Goal: Communication & Community: Answer question/provide support

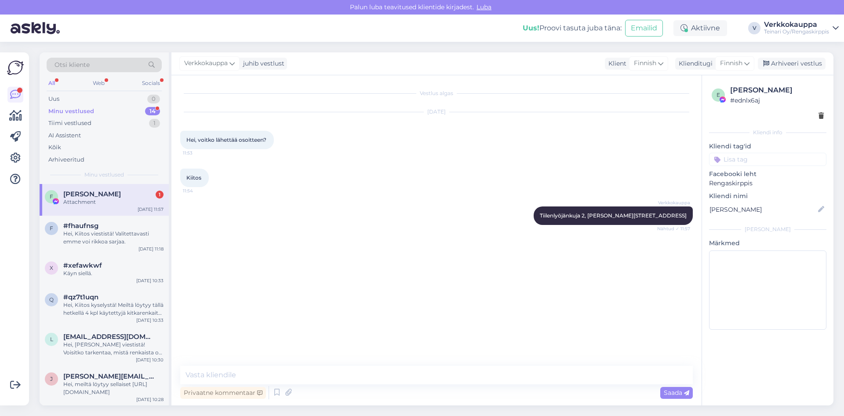
click at [83, 201] on div "Attachment" at bounding box center [113, 202] width 100 height 8
click at [99, 231] on div "Hei, Kiitos viestistä! Valitettavasti emme voi rikkoa sarjaa." at bounding box center [113, 238] width 100 height 16
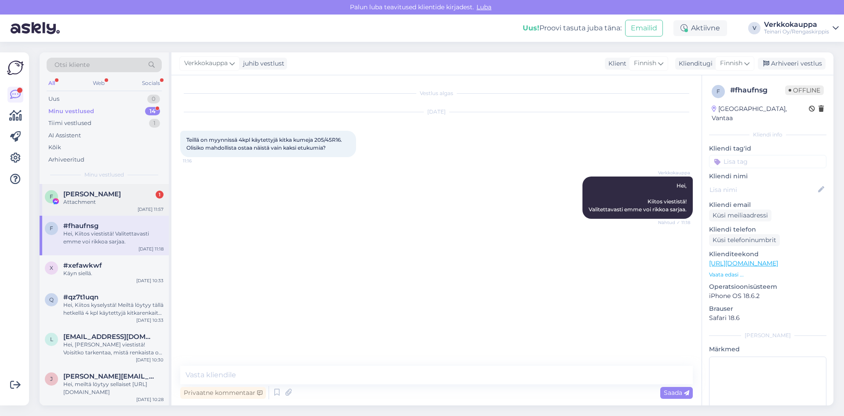
click at [97, 203] on div "Attachment" at bounding box center [113, 202] width 100 height 8
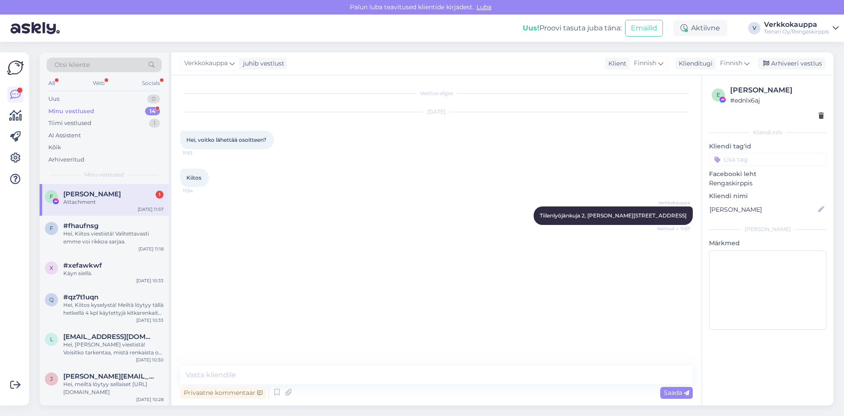
click at [95, 109] on div "Minu vestlused 14" at bounding box center [104, 111] width 115 height 12
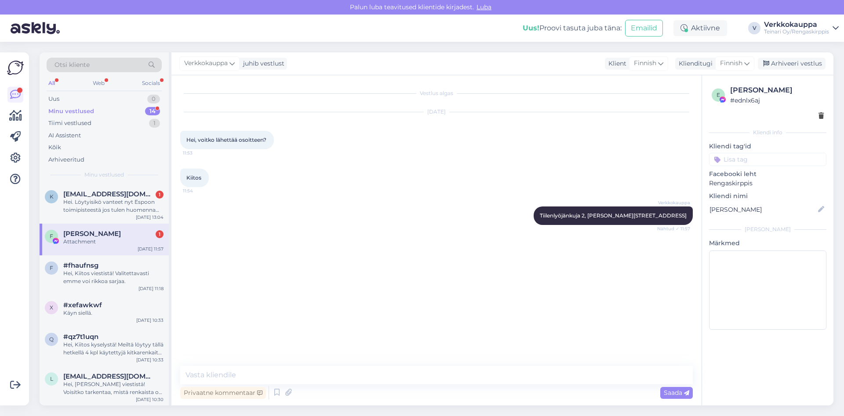
click at [124, 241] on div "Attachment" at bounding box center [113, 242] width 100 height 8
click at [124, 205] on div "Hei. Löytyisikö vanteet nyt Espoon toimipisteestä jos tulen huomenna (tai mahd.…" at bounding box center [113, 206] width 100 height 16
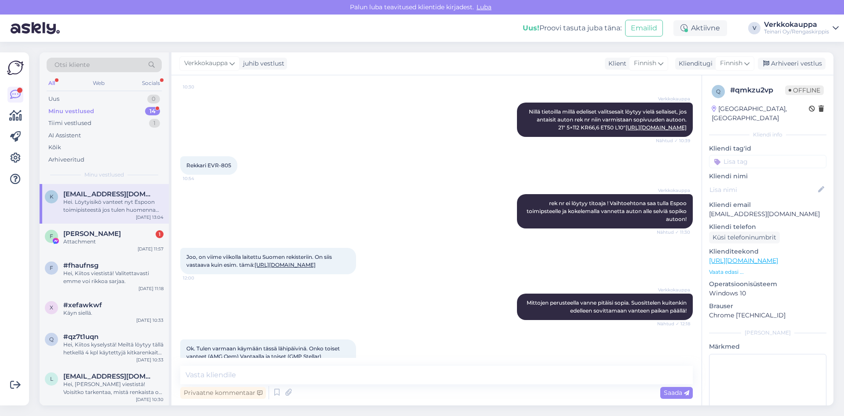
scroll to position [345, 0]
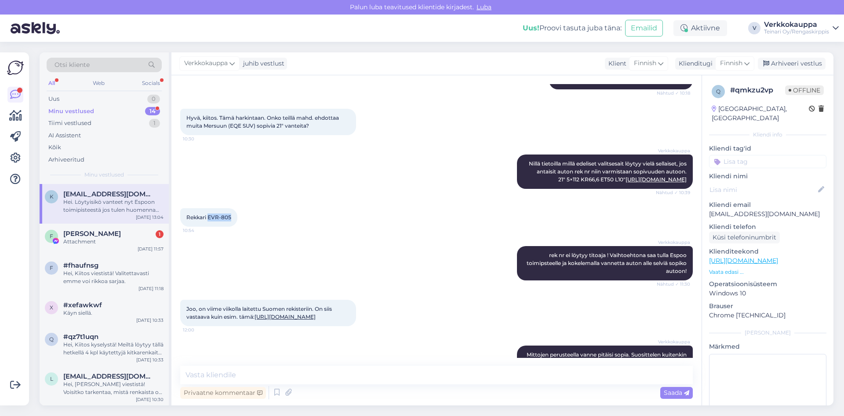
drag, startPoint x: 208, startPoint y: 249, endPoint x: 230, endPoint y: 251, distance: 22.1
click at [230, 220] on span "Rekkari EVR-805" at bounding box center [208, 217] width 45 height 7
copy span "EVR-805"
click at [322, 198] on div "Verkkokauppa Nillä tietoilla millä edeliset valitsesait löytyy vielä sellaiset,…" at bounding box center [436, 172] width 513 height 54
click at [377, 180] on div "Verkkokauppa Nillä tietoilla millä edeliset valitsesait löytyy vielä sellaiset,…" at bounding box center [436, 172] width 513 height 54
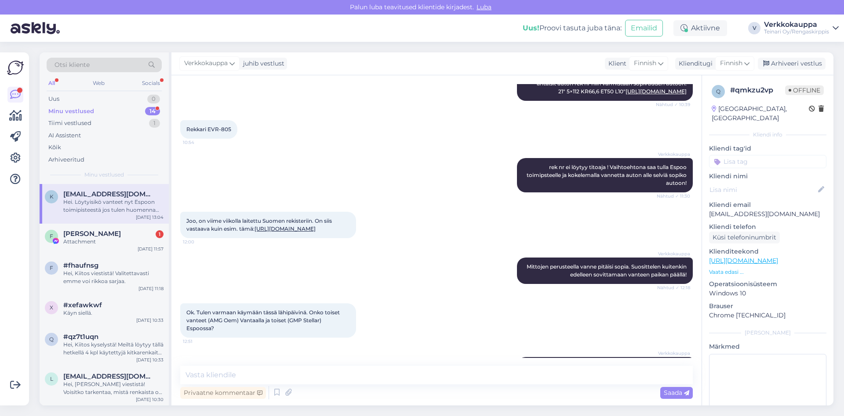
scroll to position [389, 0]
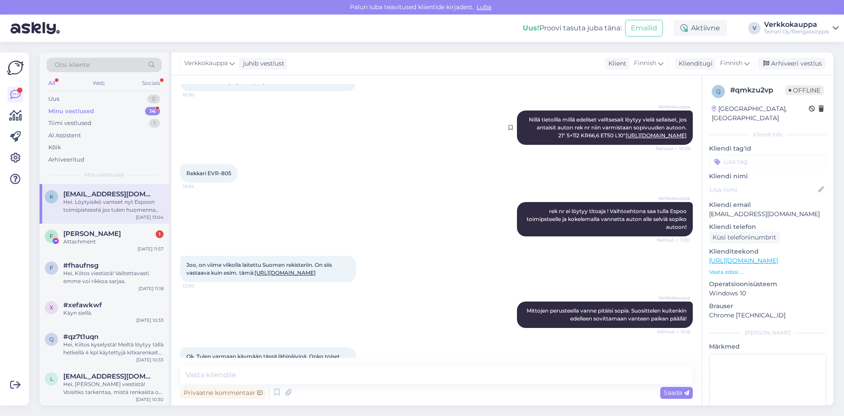
click at [626, 139] on link "[URL][DOMAIN_NAME]" at bounding box center [656, 135] width 61 height 7
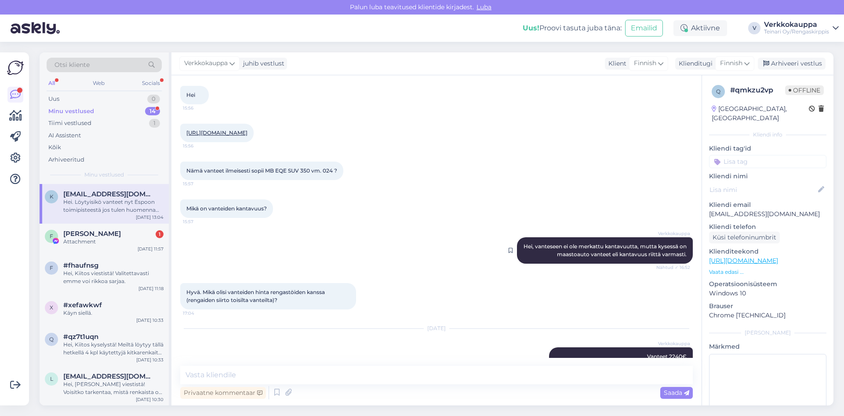
scroll to position [0, 0]
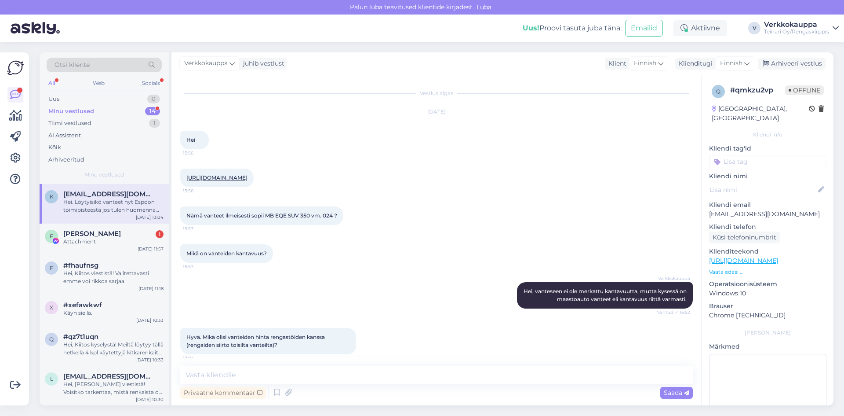
click at [225, 178] on link "[URL][DOMAIN_NAME]" at bounding box center [216, 177] width 61 height 7
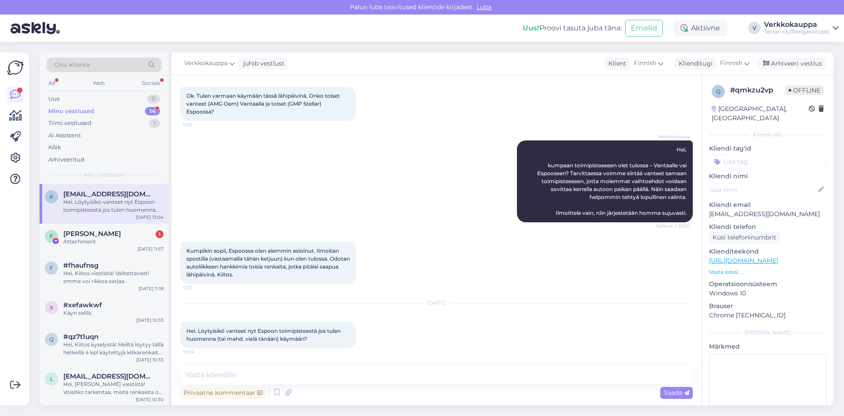
scroll to position [697, 0]
click at [262, 376] on textarea at bounding box center [436, 374] width 513 height 18
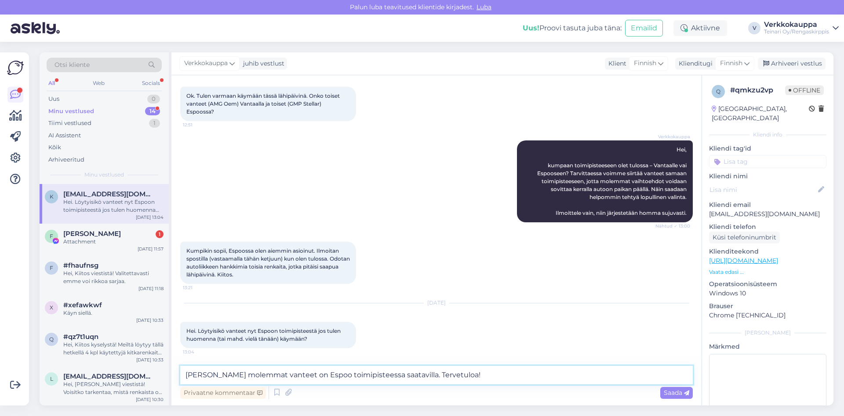
click at [281, 376] on textarea "Hei molemmat vanteet on Espoo toimipisteessa saatavilla. Tervetuloa!" at bounding box center [436, 374] width 513 height 18
click at [279, 375] on textarea "Hei molemmat vanteet on Espoo toimipisteessa saatavilla. Tervetuloa!" at bounding box center [436, 374] width 513 height 18
type textarea "Hei molemmat vanteet ovat Espoo toimipisteessa saatavilla. Tervetuloa!"
click at [669, 395] on span "Saada" at bounding box center [677, 392] width 26 height 8
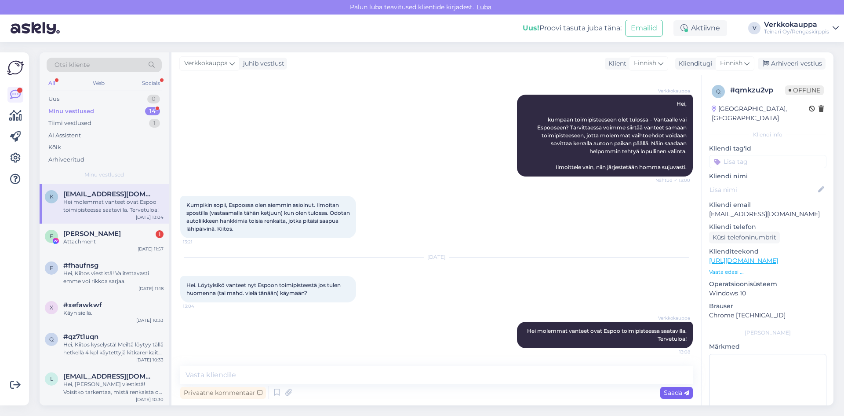
scroll to position [742, 0]
click at [95, 238] on div "Attachment" at bounding box center [113, 242] width 100 height 8
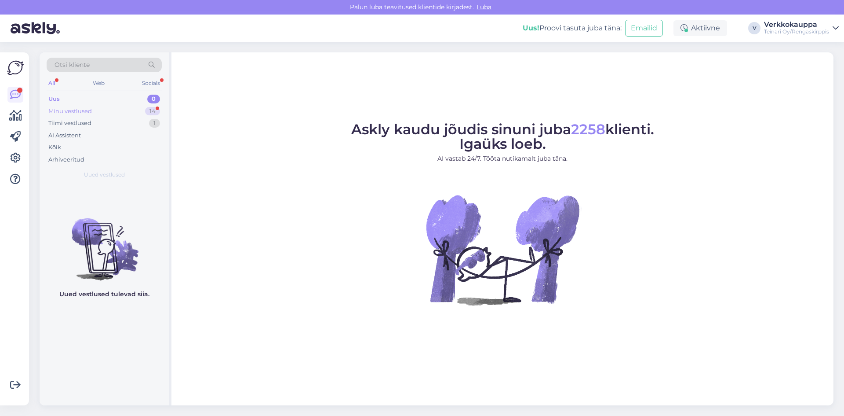
click at [78, 109] on div "Minu vestlused" at bounding box center [70, 111] width 44 height 9
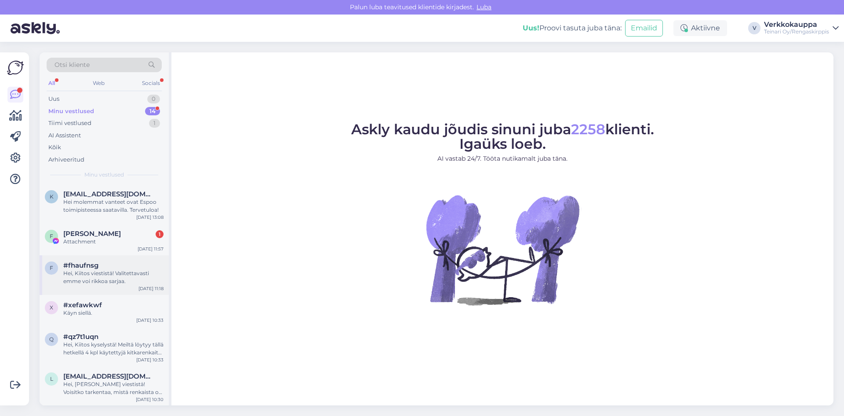
click at [108, 278] on div "Hei, Kiitos viestistä! Valitettavasti emme voi rikkoa sarjaa." at bounding box center [113, 277] width 100 height 16
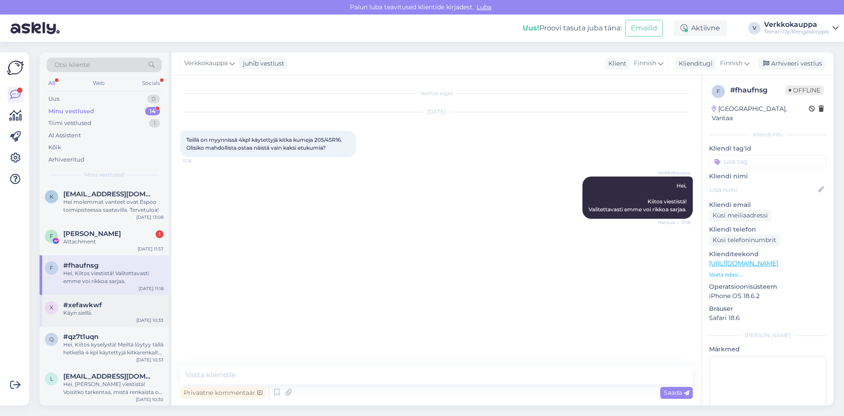
click at [124, 306] on div "#xefawkwf" at bounding box center [113, 305] width 100 height 8
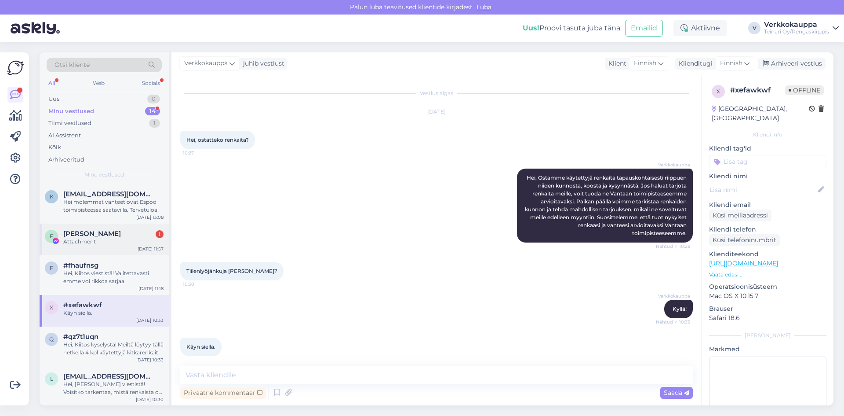
scroll to position [8, 0]
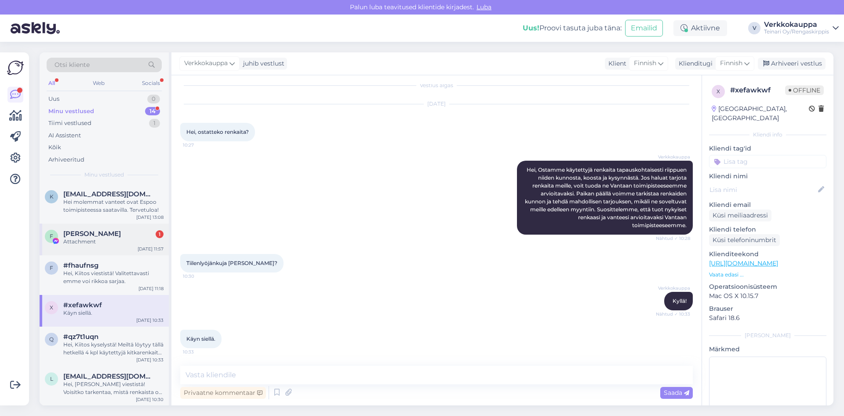
click at [130, 234] on div "[PERSON_NAME] 1" at bounding box center [113, 234] width 100 height 8
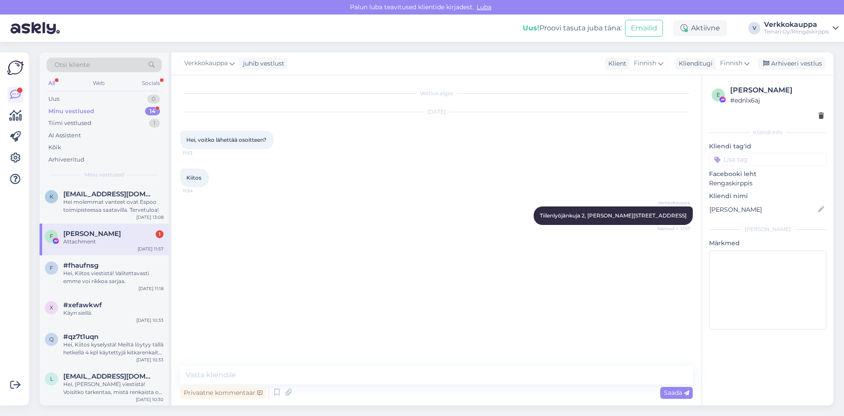
click at [577, 229] on div "Verkkokauppa Tiilenlyöjänkuja 2, [PERSON_NAME][STREET_ADDRESS], Espoo Nähtud ✓ …" at bounding box center [436, 216] width 513 height 38
click at [346, 377] on textarea at bounding box center [436, 374] width 513 height 18
click at [338, 314] on div "Vestlus algas [DATE] Hei, voitko lähettää osoitteen? ⁠ 11:53 Kiitos 11:54 Verkk…" at bounding box center [440, 221] width 521 height 274
click at [95, 235] on span "[PERSON_NAME]" at bounding box center [92, 234] width 58 height 8
click at [109, 199] on div "Hei molemmat vanteet ovat Espoo toimipisteessa saatavilla. Tervetuloa!" at bounding box center [113, 206] width 100 height 16
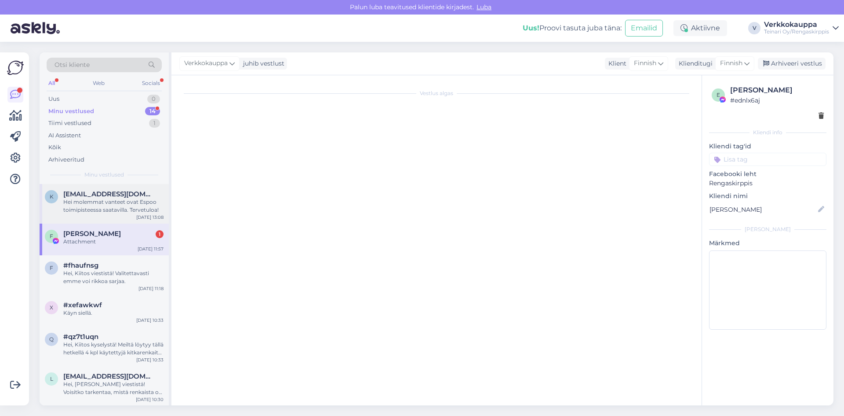
scroll to position [742, 0]
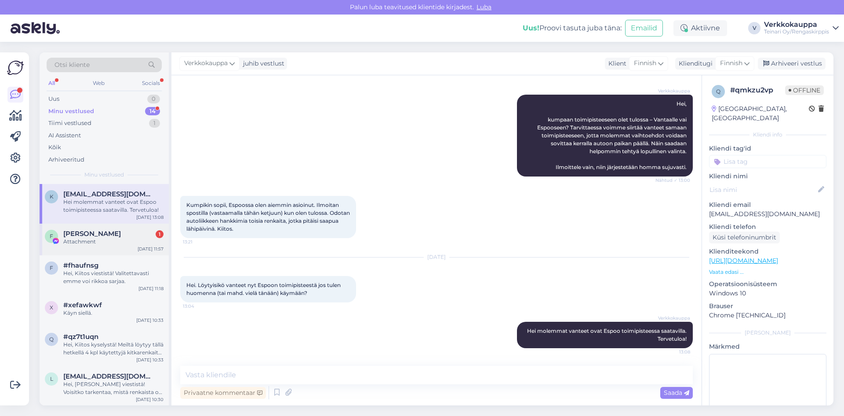
click at [117, 248] on div "F FADHIL Jabas 1 Attachment [DATE] 11:57" at bounding box center [104, 239] width 129 height 32
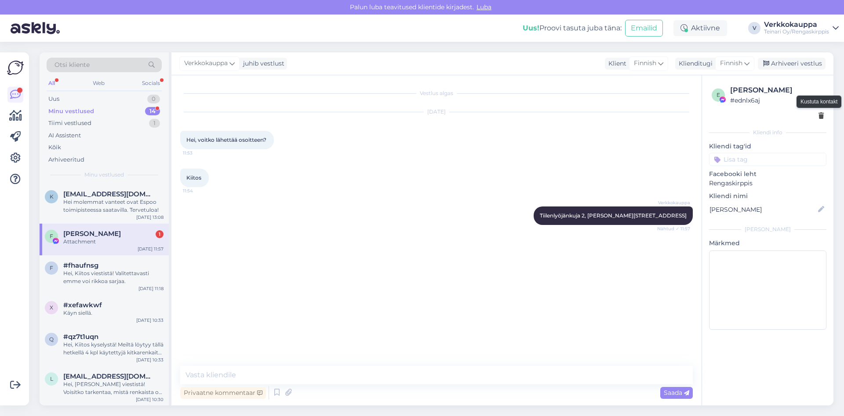
click at [823, 116] on icon at bounding box center [821, 116] width 5 height 6
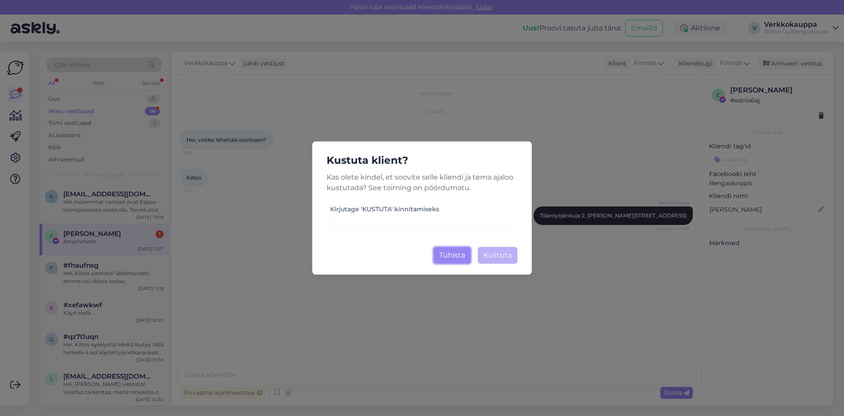
click at [455, 257] on button "Tühista" at bounding box center [452, 255] width 37 height 17
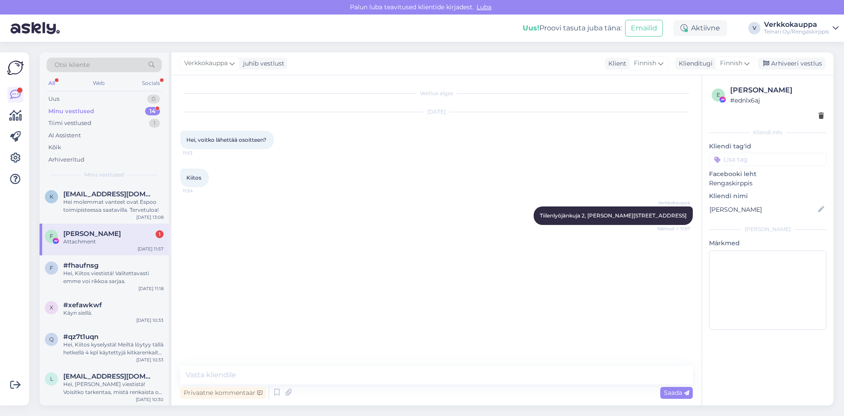
click at [395, 261] on div "Vestlus algas [DATE] Hei, voitko lähettää osoitteen? ⁠ 11:53 Kiitos 11:54 Verkk…" at bounding box center [440, 221] width 521 height 274
click at [155, 234] on div "[PERSON_NAME] 1" at bounding box center [113, 234] width 100 height 8
click at [162, 234] on div "1" at bounding box center [160, 234] width 8 height 8
click at [190, 179] on span "Kiitos" at bounding box center [193, 177] width 15 height 7
drag, startPoint x: 275, startPoint y: 190, endPoint x: 281, endPoint y: 190, distance: 5.7
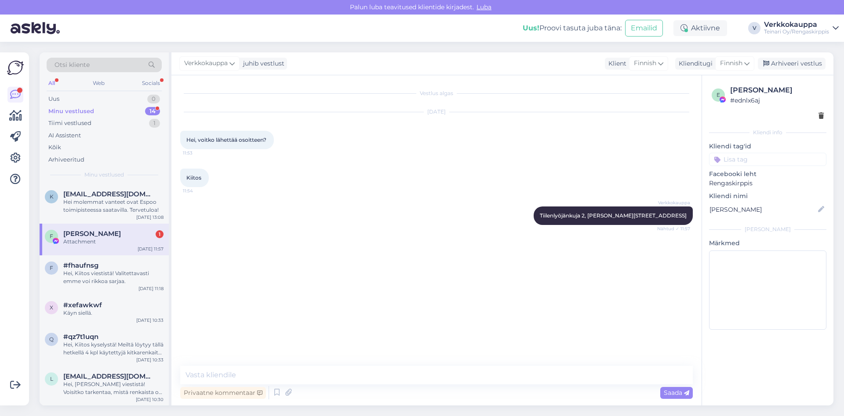
click at [276, 190] on div "Kiitos 11:54" at bounding box center [436, 178] width 513 height 38
click at [679, 207] on div "Verkkokauppa Tiilenlyöjänkuja 2, [PERSON_NAME][STREET_ADDRESS], Espoo Nähtud ✓ …" at bounding box center [613, 215] width 159 height 18
click at [593, 262] on div "Vestlus algas [DATE] Hei, voitko lähettää osoitteen? ⁠ 11:53 Kiitos 11:54 Verkk…" at bounding box center [440, 221] width 521 height 274
click at [526, 375] on textarea at bounding box center [436, 374] width 513 height 18
click at [461, 395] on div "Privaatne kommentaar Saada" at bounding box center [436, 392] width 513 height 17
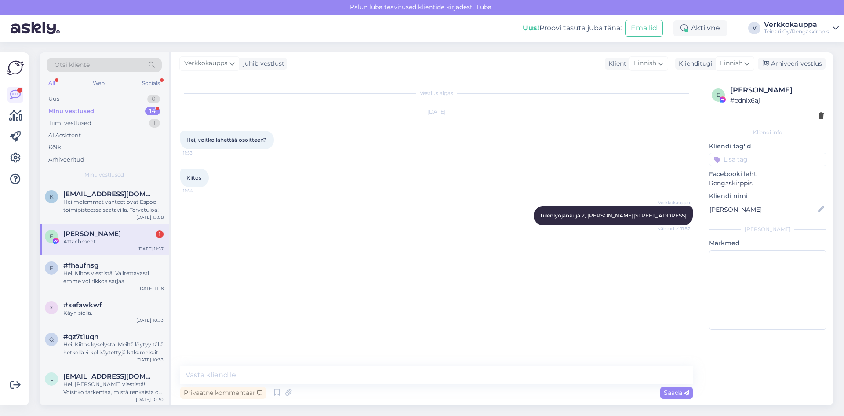
click at [461, 395] on div "Privaatne kommentaar Saada" at bounding box center [436, 392] width 513 height 17
click at [458, 376] on textarea at bounding box center [436, 374] width 513 height 18
click at [459, 308] on div "Vestlus algas [DATE] Hei, voitko lähettää osoitteen? ⁠ 11:53 Kiitos 11:54 Verkk…" at bounding box center [440, 221] width 521 height 274
click at [460, 251] on div "Vestlus algas [DATE] Hei, voitko lähettää osoitteen? ⁠ 11:53 Kiitos 11:54 Verkk…" at bounding box center [440, 221] width 521 height 274
click at [276, 392] on icon at bounding box center [277, 392] width 11 height 13
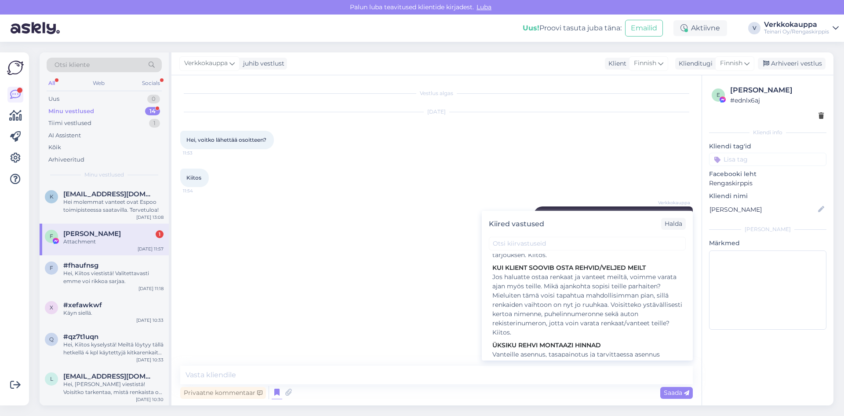
scroll to position [924, 0]
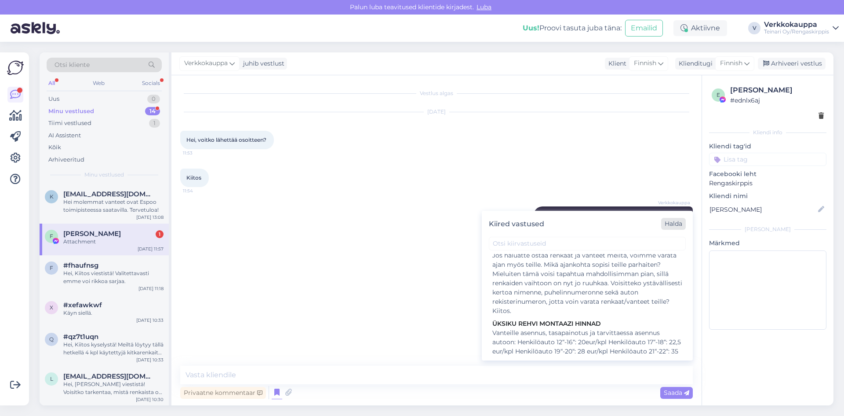
click at [673, 225] on div "Halda" at bounding box center [673, 224] width 25 height 12
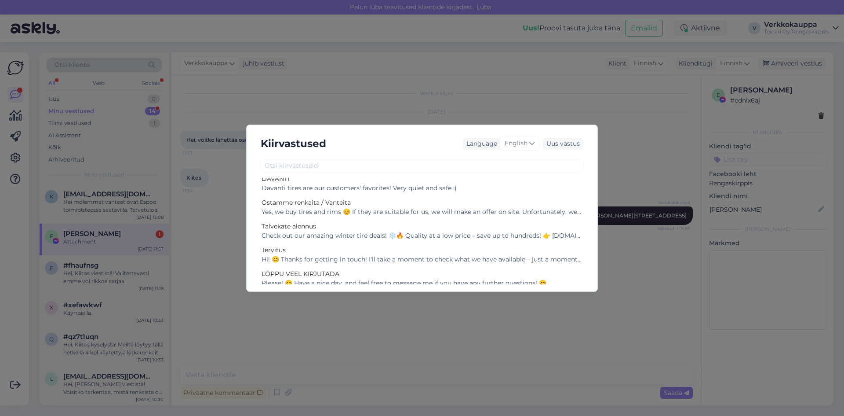
scroll to position [0, 0]
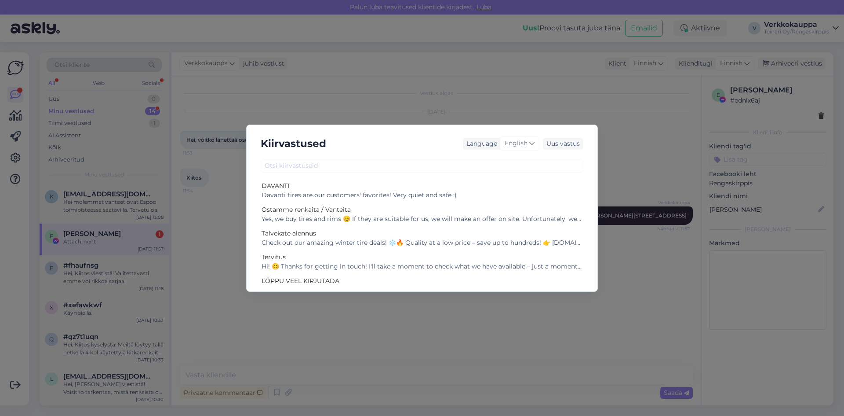
click at [422, 329] on div "Kiirvastused Language English Uus vastus DAVANTI Davanti tires are our customer…" at bounding box center [422, 208] width 844 height 416
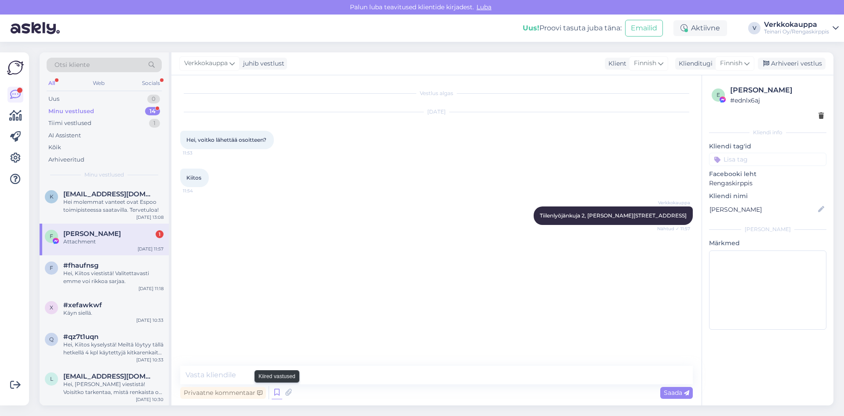
click at [277, 390] on icon at bounding box center [277, 392] width 11 height 13
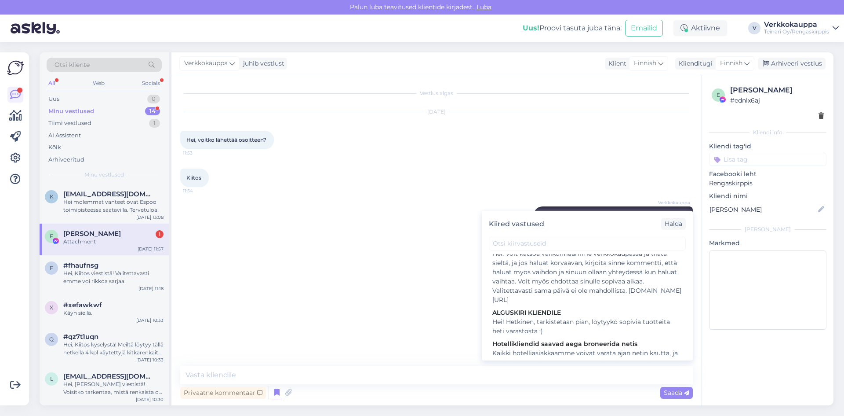
scroll to position [396, 0]
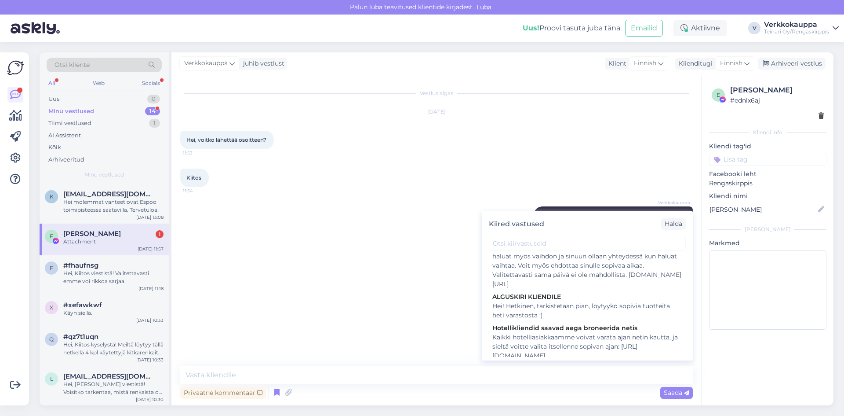
click at [465, 296] on div "Vestlus algas [DATE] Hei, voitko lähettää osoitteen? ⁠ 11:53 Kiitos 11:54 Verkk…" at bounding box center [440, 221] width 521 height 274
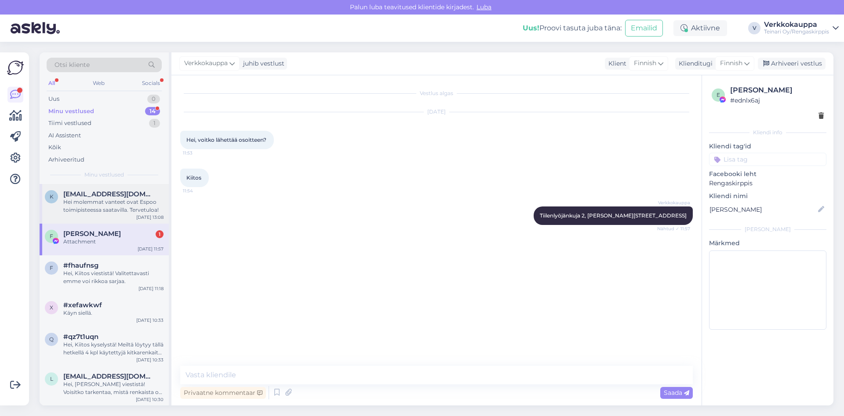
click at [113, 202] on div "Hei molemmat vanteet ovat Espoo toimipisteessa saatavilla. Tervetuloa!" at bounding box center [113, 206] width 100 height 16
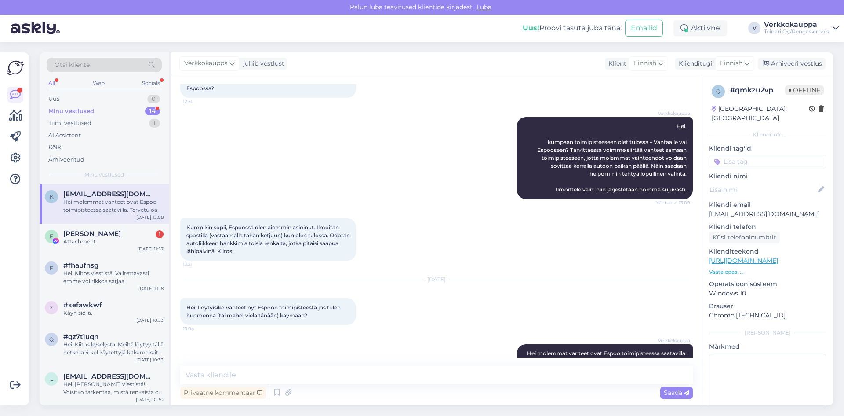
scroll to position [742, 0]
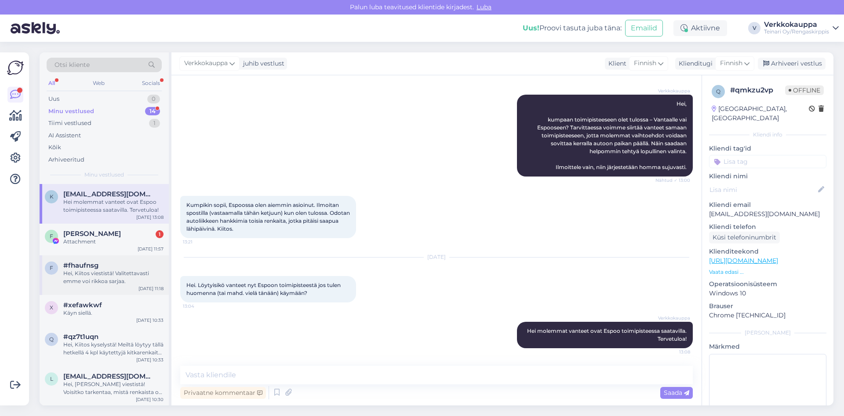
click at [117, 274] on div "Hei, Kiitos viestistä! Valitettavasti emme voi rikkoa sarjaa." at bounding box center [113, 277] width 100 height 16
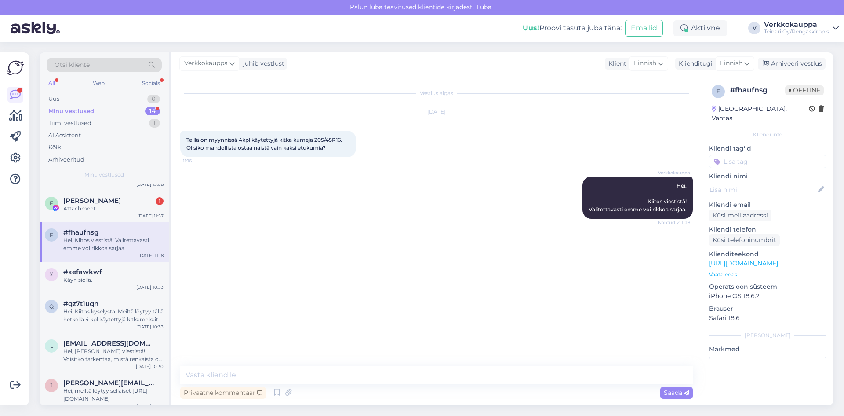
scroll to position [0, 0]
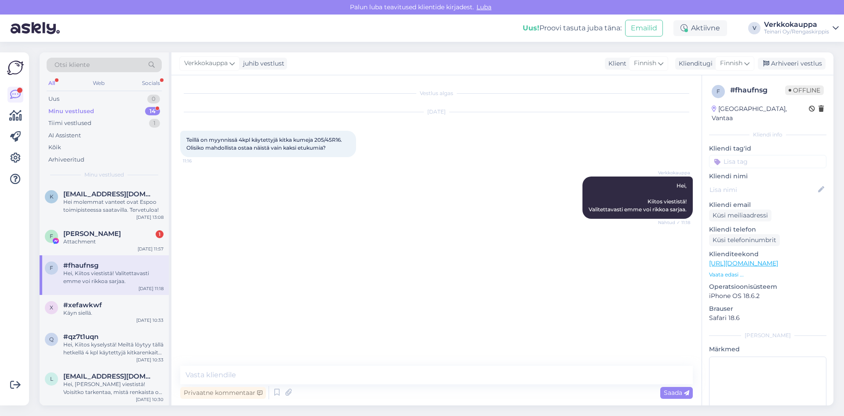
click at [52, 84] on div "All" at bounding box center [52, 82] width 10 height 11
click at [77, 240] on div "Attachment" at bounding box center [113, 242] width 100 height 8
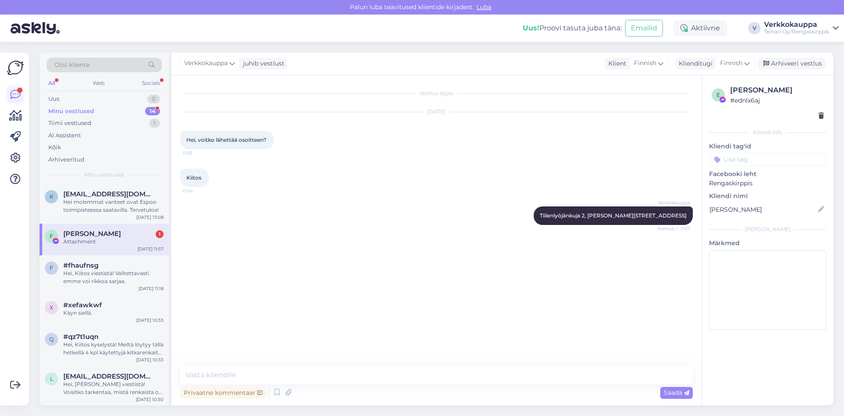
click at [15, 95] on icon at bounding box center [15, 94] width 11 height 11
drag, startPoint x: 15, startPoint y: 95, endPoint x: 22, endPoint y: 97, distance: 7.1
click at [15, 95] on icon at bounding box center [15, 94] width 11 height 11
click at [332, 261] on div "Vestlus algas [DATE] Hei, voitko lähettää osoitteen? ⁠ 11:53 Kiitos 11:54 Verkk…" at bounding box center [440, 221] width 521 height 274
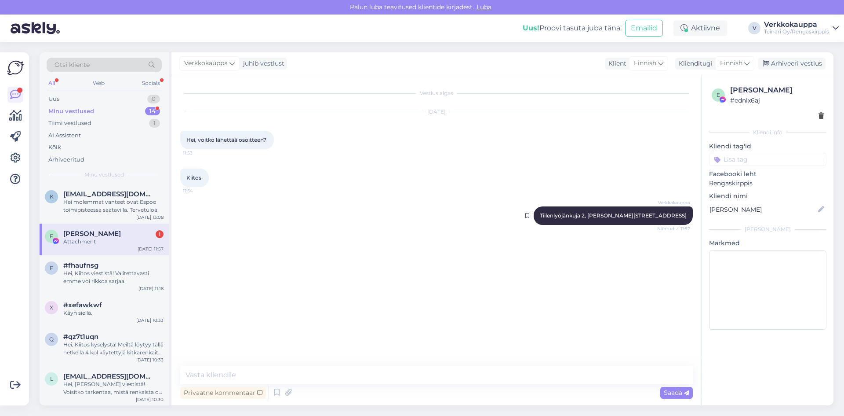
click at [632, 225] on div "Verkkokauppa Tiilenlyöjänkuja 2, [PERSON_NAME][STREET_ADDRESS], Espoo Nähtud ✓ …" at bounding box center [613, 215] width 159 height 18
click at [558, 246] on div "Vestlus algas [DATE] Hei, voitko lähettää osoitteen? ⁠ 11:53 Kiitos 11:54 Verkk…" at bounding box center [440, 221] width 521 height 274
click at [145, 234] on div "[PERSON_NAME] 1" at bounding box center [113, 234] width 100 height 8
click at [239, 374] on textarea at bounding box center [436, 374] width 513 height 18
paste textarea "[URL][DOMAIN_NAME]"
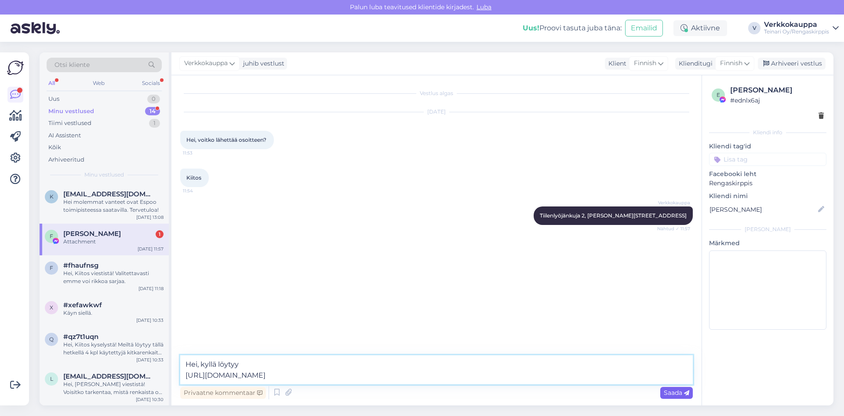
type textarea "Hei, kyllä löytyy [URL][DOMAIN_NAME]"
click at [676, 394] on span "Saada" at bounding box center [677, 392] width 26 height 8
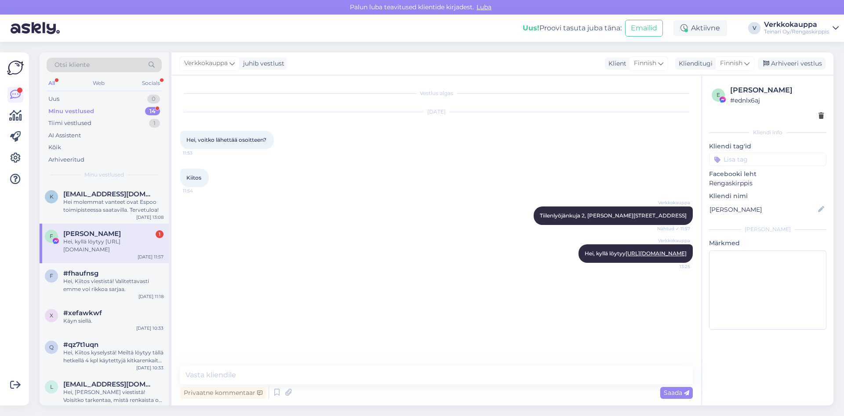
click at [504, 269] on div "Verkkokauppa Hei, kyllä löytyy [URL][DOMAIN_NAME] 13:25" at bounding box center [436, 253] width 513 height 38
click at [579, 263] on div "Verkkokauppa Hei, kyllä löytyy [URL][DOMAIN_NAME] 13:25" at bounding box center [636, 253] width 114 height 18
drag, startPoint x: 524, startPoint y: 269, endPoint x: 488, endPoint y: 232, distance: 51.6
click at [488, 232] on div "Verkkokauppa Tiilenlyöjänkuja 2, [PERSON_NAME][STREET_ADDRESS], Espoo Nähtud ✓ …" at bounding box center [436, 216] width 513 height 38
drag, startPoint x: 484, startPoint y: 275, endPoint x: 503, endPoint y: 290, distance: 24.7
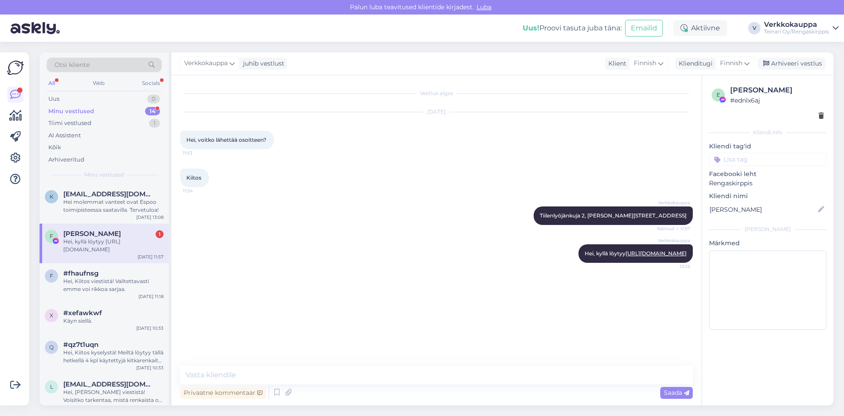
click at [503, 272] on div "Verkkokauppa Hei, kyllä löytyy [URL][DOMAIN_NAME] 13:25" at bounding box center [436, 253] width 513 height 38
click at [505, 269] on div "Verkkokauppa Hei, kyllä löytyy [URL][DOMAIN_NAME] 13:25" at bounding box center [436, 253] width 513 height 38
click at [508, 272] on div "Verkkokauppa Hei, kyllä löytyy [URL][DOMAIN_NAME] 13:25" at bounding box center [436, 253] width 513 height 38
click at [521, 296] on div "Vestlus algas [DATE] Hei, voitko lähettää osoitteen? ⁠ 11:53 Kiitos 11:54 Verkk…" at bounding box center [440, 221] width 521 height 274
drag, startPoint x: 553, startPoint y: 257, endPoint x: 680, endPoint y: 280, distance: 128.2
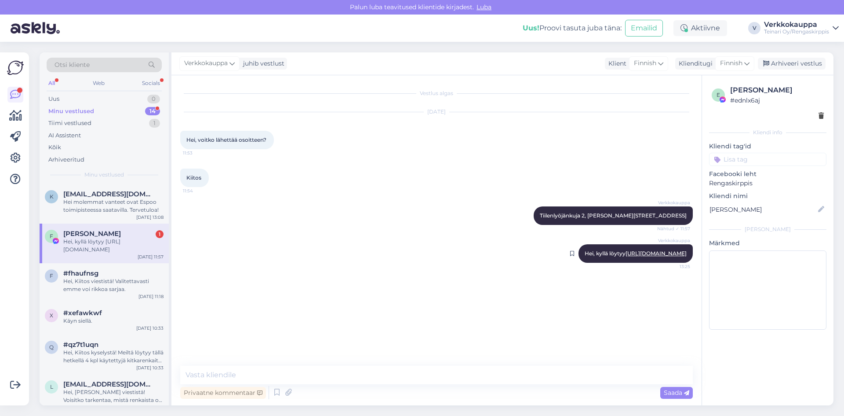
click at [680, 263] on div "Verkkokauppa Hei, kyllä löytyy [URL][DOMAIN_NAME] 13:25" at bounding box center [636, 253] width 114 height 18
click at [629, 299] on div "Vestlus algas [DATE] Hei, voitko lähettää osoitteen? ⁠ 11:53 Kiitos 11:54 Verkk…" at bounding box center [440, 221] width 521 height 274
drag, startPoint x: 534, startPoint y: 274, endPoint x: 592, endPoint y: 309, distance: 67.3
click at [592, 309] on div "Vestlus algas [DATE] Hei, voitko lähettää osoitteen? ⁠ 11:53 Kiitos 11:54 Verkk…" at bounding box center [440, 221] width 521 height 274
click at [500, 269] on div "Verkkokauppa Hei, kyllä löytyy [URL][DOMAIN_NAME] 13:25" at bounding box center [436, 253] width 513 height 38
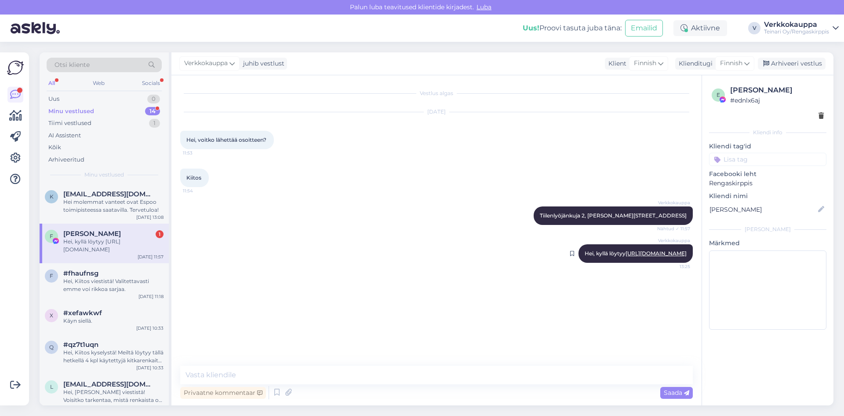
click at [571, 263] on div at bounding box center [575, 253] width 8 height 18
click at [570, 256] on icon at bounding box center [572, 253] width 4 height 5
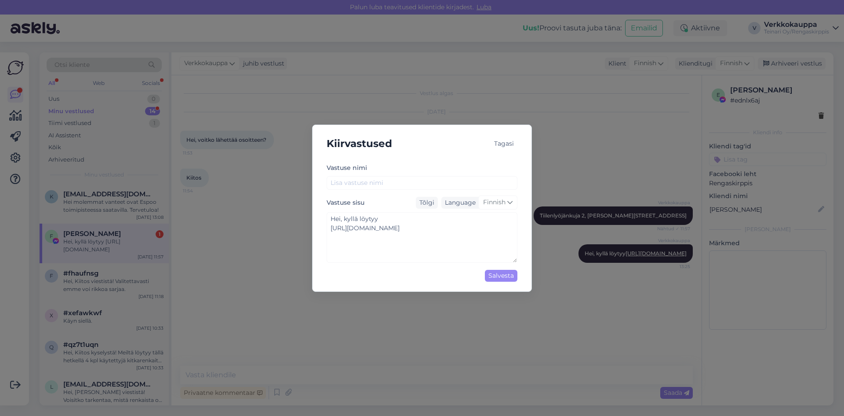
type textarea "Hei, kyllä löytyy [URL][DOMAIN_NAME]"
click at [508, 145] on div "Tagasi" at bounding box center [504, 144] width 27 height 12
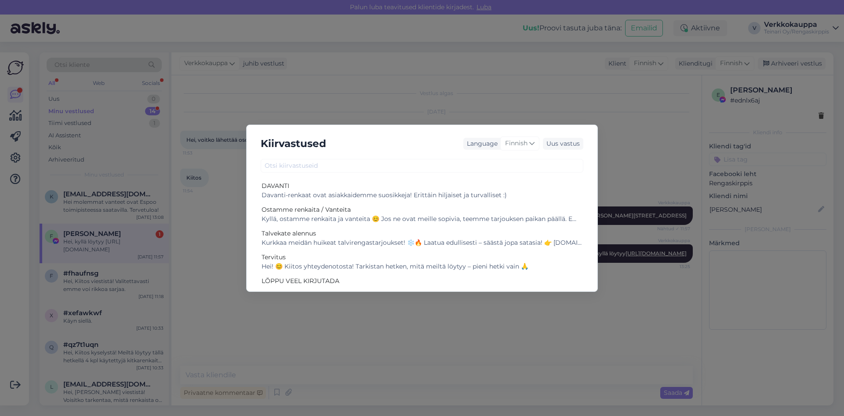
click at [619, 160] on div "Kiirvastused Language Finnish Uus vastus DAVANTI Davanti-renkaat ovat asiakkaid…" at bounding box center [422, 208] width 844 height 416
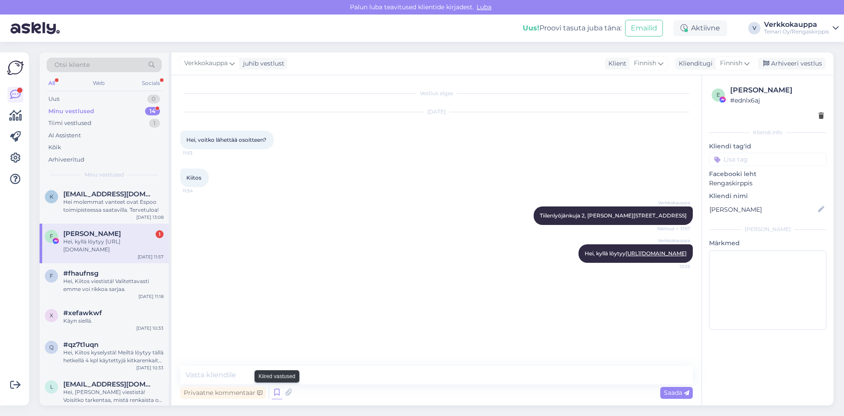
click at [275, 393] on icon at bounding box center [277, 392] width 11 height 13
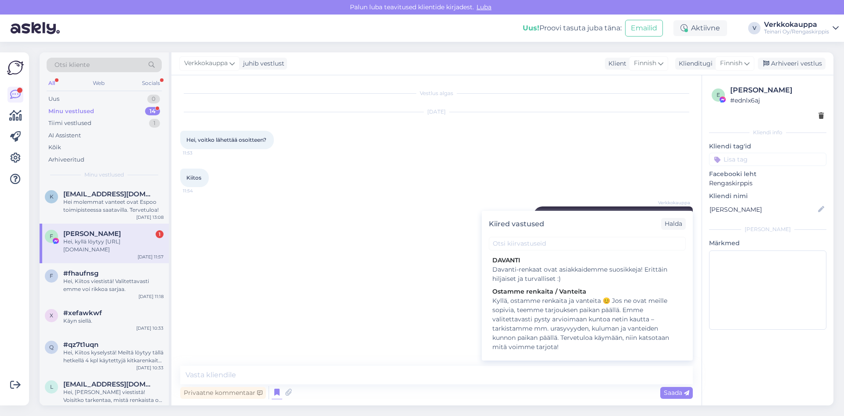
click at [422, 302] on div "Vestlus algas [DATE] Hei, voitko lähettää osoitteen? ⁠ 11:53 Kiitos 11:54 Verkk…" at bounding box center [440, 221] width 521 height 274
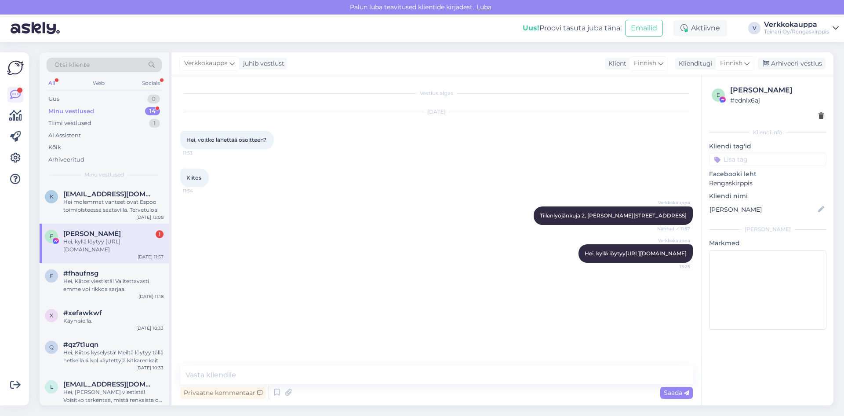
drag, startPoint x: 504, startPoint y: 274, endPoint x: 490, endPoint y: 266, distance: 16.3
click at [490, 266] on div "Verkkokauppa Hei, kyllä löytyy [URL][DOMAIN_NAME] 13:25" at bounding box center [436, 253] width 513 height 38
click at [571, 260] on div at bounding box center [575, 253] width 8 height 18
click at [571, 256] on div at bounding box center [575, 253] width 8 height 18
click at [571, 263] on div at bounding box center [575, 253] width 8 height 18
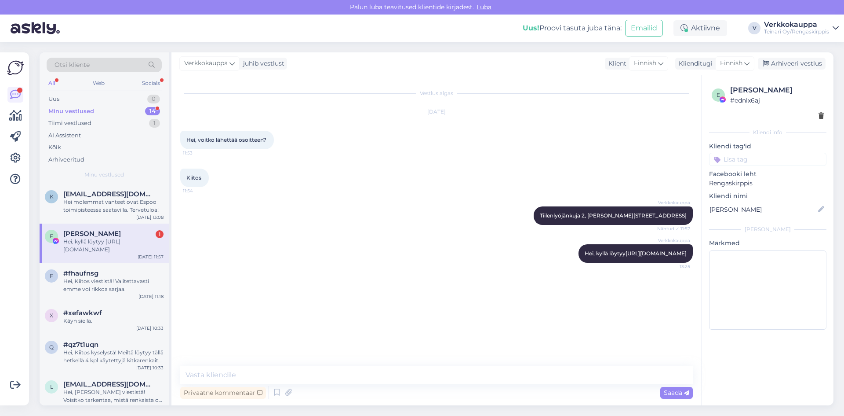
drag, startPoint x: 646, startPoint y: 257, endPoint x: 694, endPoint y: 278, distance: 52.4
click at [694, 278] on div "Vestlus algas [DATE] Hei, voitko lähettää osoitteen? ⁠ 11:53 Kiitos 11:54 Verkk…" at bounding box center [440, 221] width 521 height 274
copy span "Hei, kyllä löytyy [URL][DOMAIN_NAME]"
click at [107, 206] on div "Hei molemmat vanteet ovat Espoo toimipisteessa saatavilla. Tervetuloa!" at bounding box center [113, 206] width 100 height 16
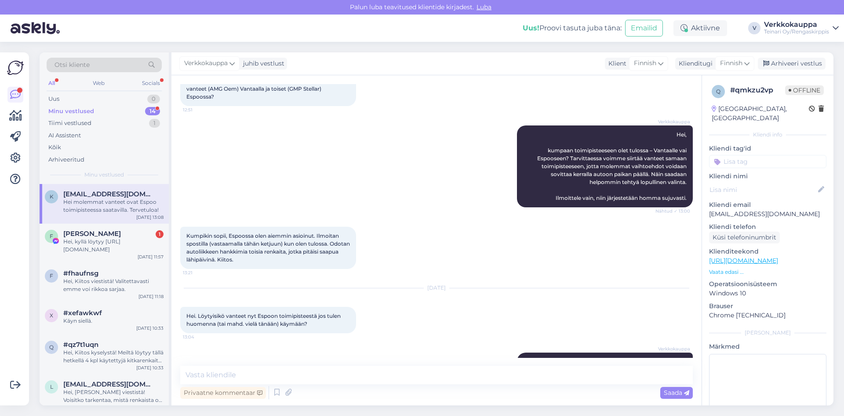
scroll to position [742, 0]
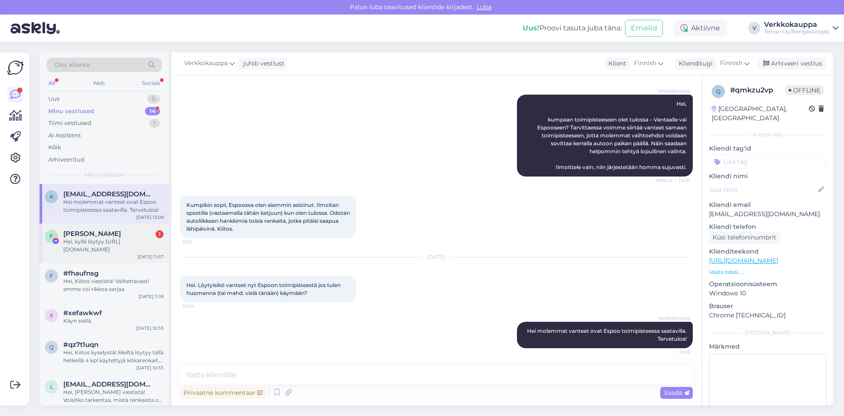
click at [83, 248] on div "Hei, kyllä löytyy [URL][DOMAIN_NAME]" at bounding box center [113, 246] width 100 height 16
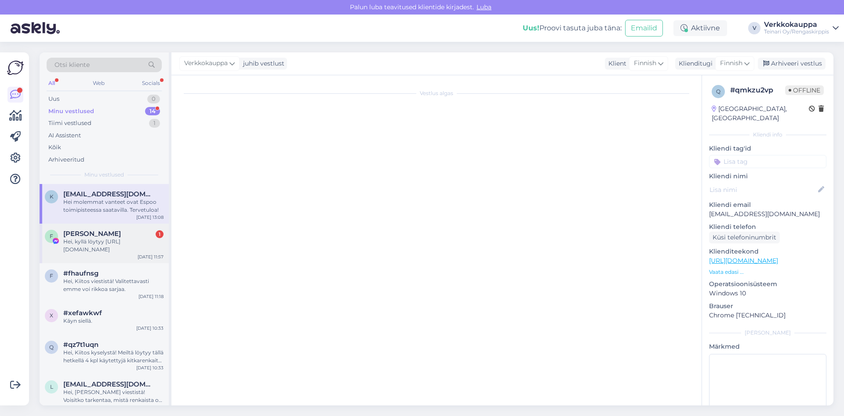
scroll to position [0, 0]
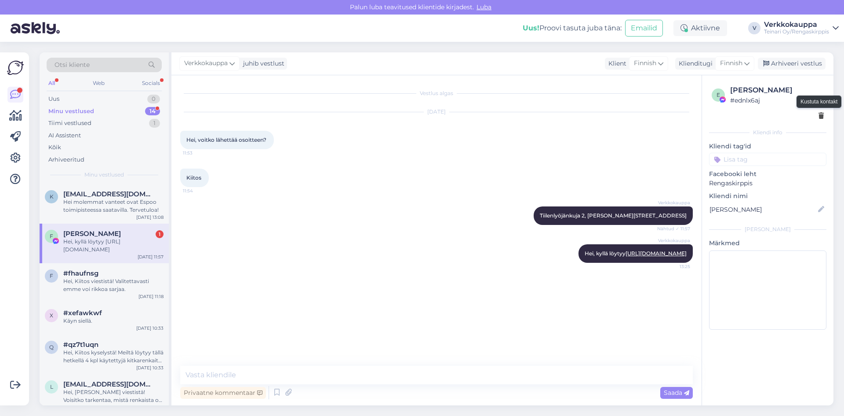
click at [823, 117] on icon at bounding box center [821, 116] width 5 height 6
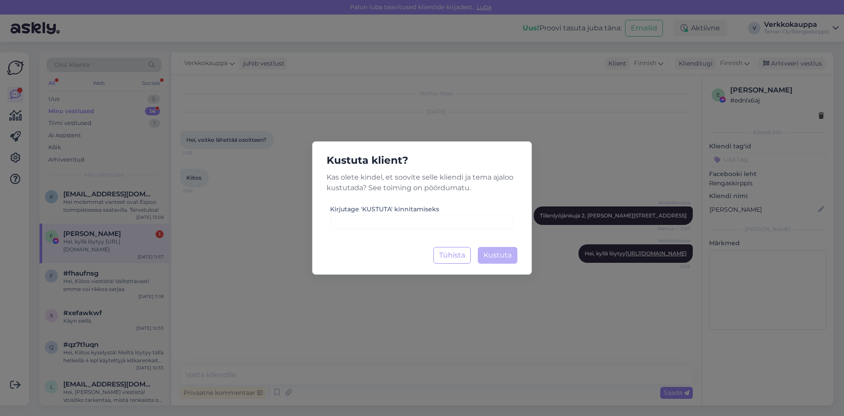
click at [504, 287] on div "Kustuta klient? Kas olete kindel, et soovite selle kliendi ja tema ajaloo kustu…" at bounding box center [422, 208] width 844 height 416
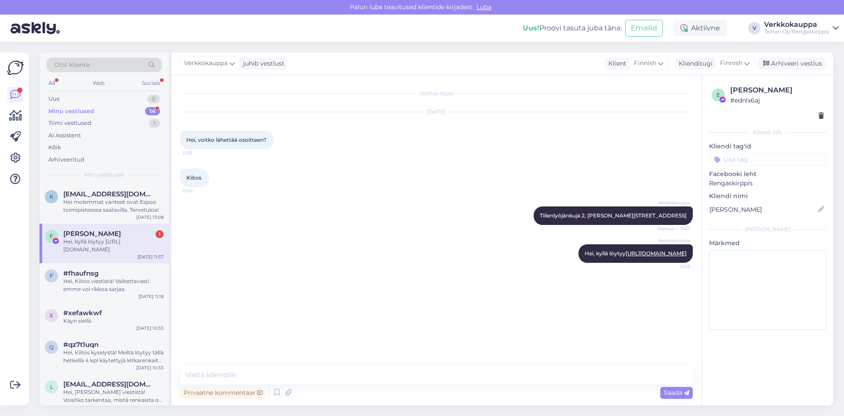
click at [826, 117] on div "e [PERSON_NAME] # ednlx6aj" at bounding box center [767, 102] width 117 height 41
click at [821, 117] on icon at bounding box center [821, 116] width 5 height 6
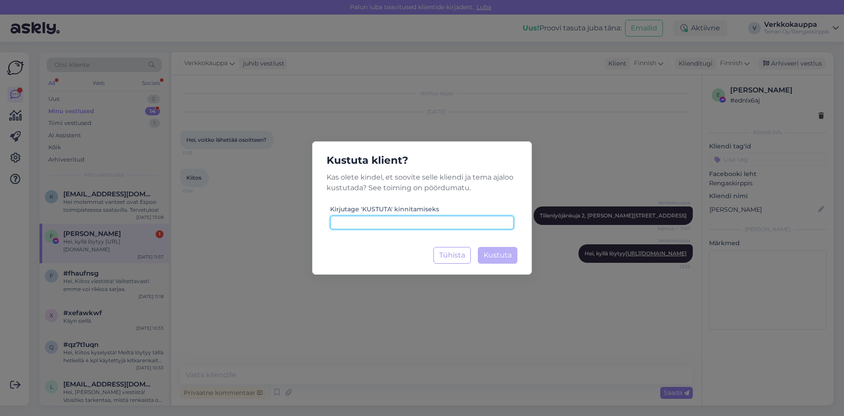
click at [378, 218] on input at bounding box center [422, 223] width 184 height 14
type input "KUSTUTA"
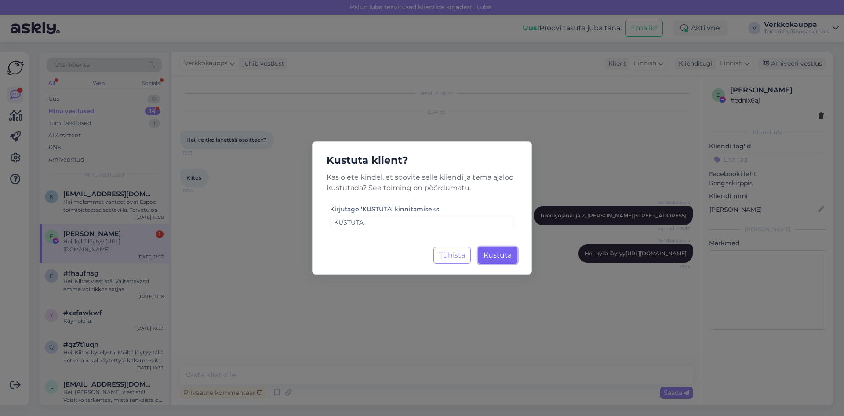
click at [508, 259] on span "Kustuta" at bounding box center [498, 255] width 28 height 8
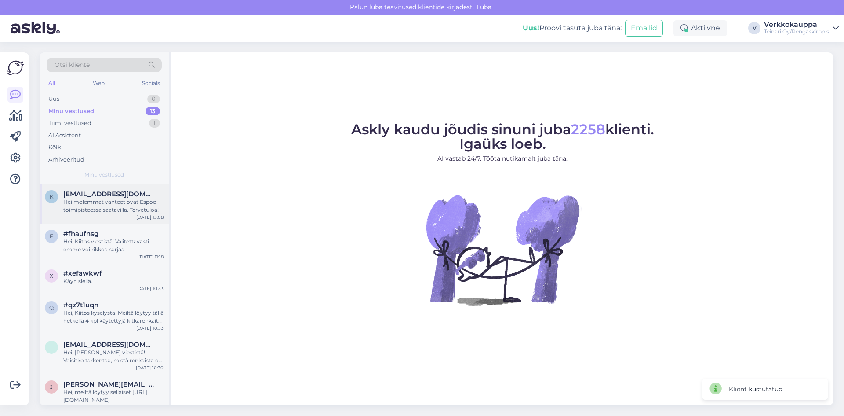
click at [124, 206] on div "Hei molemmat vanteet ovat Espoo toimipisteessa saatavilla. Tervetuloa!" at bounding box center [113, 206] width 100 height 16
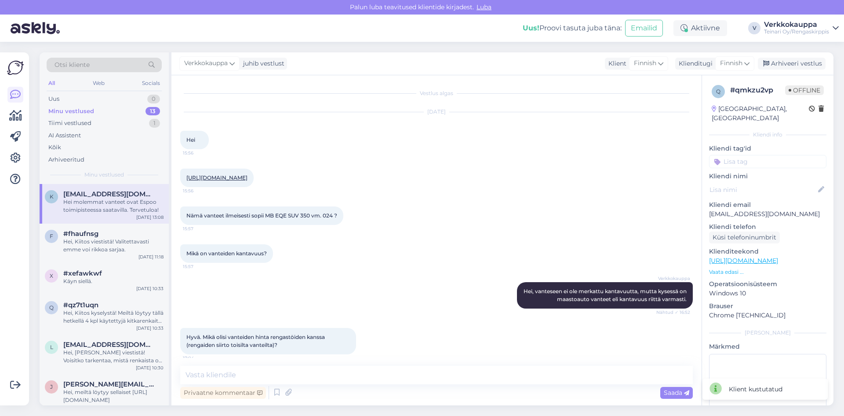
scroll to position [742, 0]
